Goal: Task Accomplishment & Management: Manage account settings

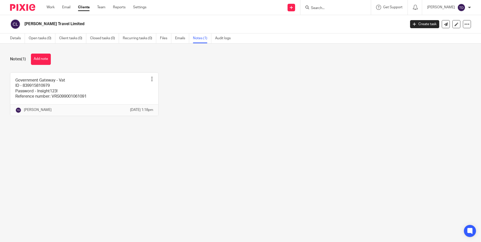
click at [326, 3] on div at bounding box center [336, 7] width 71 height 15
click at [326, 5] on form at bounding box center [338, 7] width 54 height 6
click at [325, 6] on input "Search" at bounding box center [333, 8] width 45 height 5
type input "sw"
click at [336, 16] on div "SW Smart Solutions" at bounding box center [341, 20] width 71 height 16
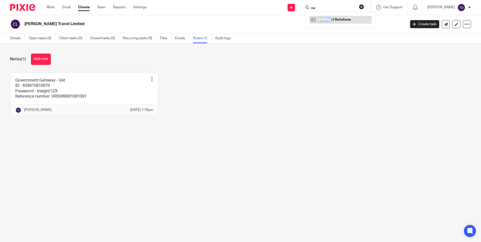
click at [349, 21] on link at bounding box center [341, 20] width 62 height 8
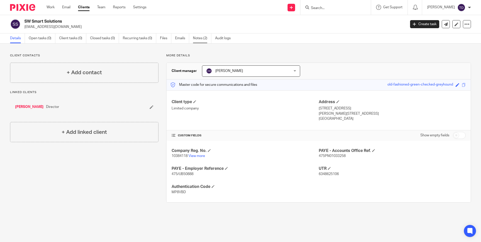
click at [203, 37] on link "Notes (2)" at bounding box center [202, 38] width 18 height 10
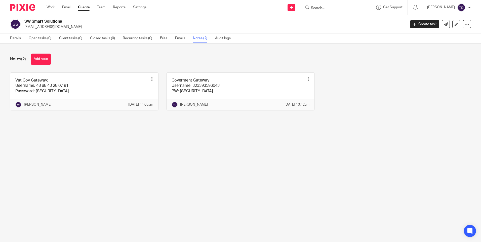
drag, startPoint x: 26, startPoint y: 21, endPoint x: 76, endPoint y: 22, distance: 50.6
click at [76, 22] on h2 "SW Smart Solutions" at bounding box center [175, 21] width 303 height 5
copy h2 "SW Smart Solutions"
click at [201, 37] on link "Notes (2)" at bounding box center [202, 38] width 18 height 10
click at [20, 40] on link "Details" at bounding box center [17, 38] width 15 height 10
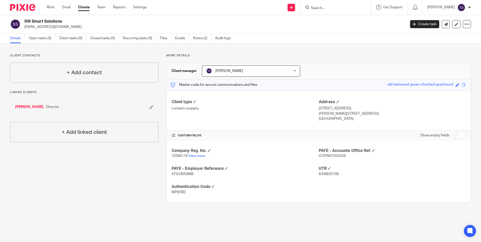
drag, startPoint x: 23, startPoint y: 20, endPoint x: 62, endPoint y: 22, distance: 38.5
click at [62, 22] on div "SW Smart Solutions [EMAIL_ADDRESS][DOMAIN_NAME]" at bounding box center [206, 24] width 393 height 11
copy h2 "SW Smart Solutions"
click at [196, 37] on link "Notes (2)" at bounding box center [202, 38] width 18 height 10
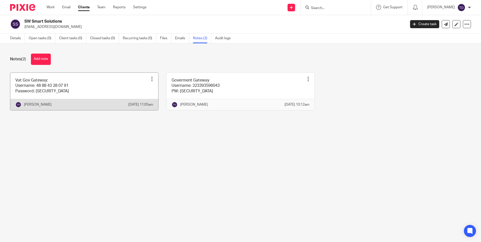
click at [91, 94] on link at bounding box center [84, 92] width 148 height 38
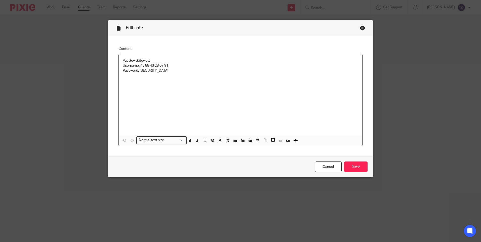
click at [138, 86] on div "Vat Gov Gateway: Username: 48 88 43 28 07 91 Password: [SECURITY_DATA]" at bounding box center [241, 94] width 244 height 81
click at [178, 72] on p "Password: Insight123!" at bounding box center [241, 70] width 236 height 5
click at [238, 100] on div "Vat Gov Gateway: Username: 48 88 43 28 07 91 Password: Insight123! Flat Rate Sc…" at bounding box center [241, 94] width 244 height 81
click at [354, 166] on input "Save" at bounding box center [355, 167] width 23 height 11
